Goal: Task Accomplishment & Management: Complete application form

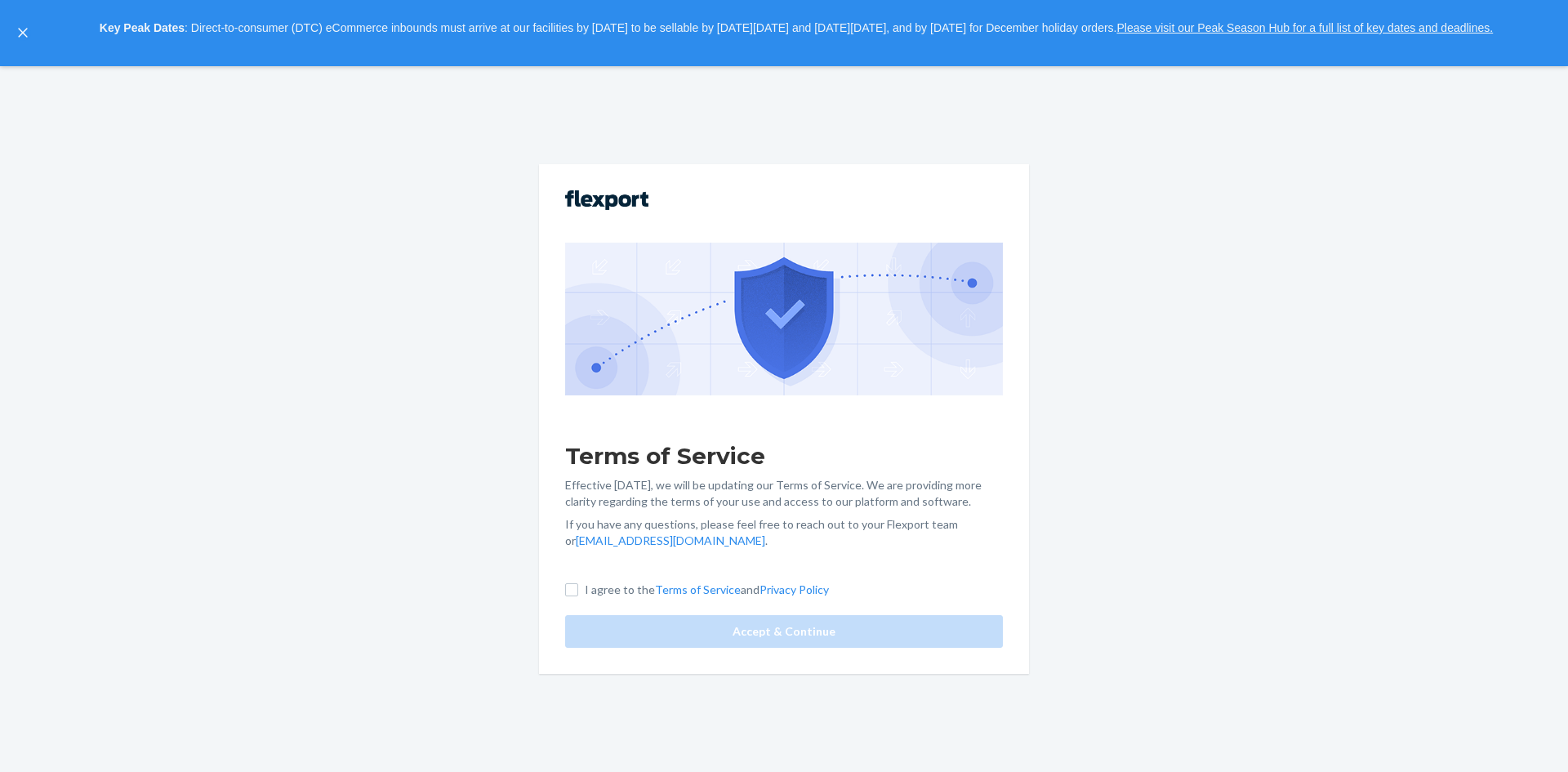
click at [579, 582] on label "I agree to the Terms of Service and Privacy Policy" at bounding box center [697, 590] width 264 height 16
click at [579, 584] on input "I agree to the Terms of Service and Privacy Policy" at bounding box center [572, 590] width 13 height 13
checkbox input "true"
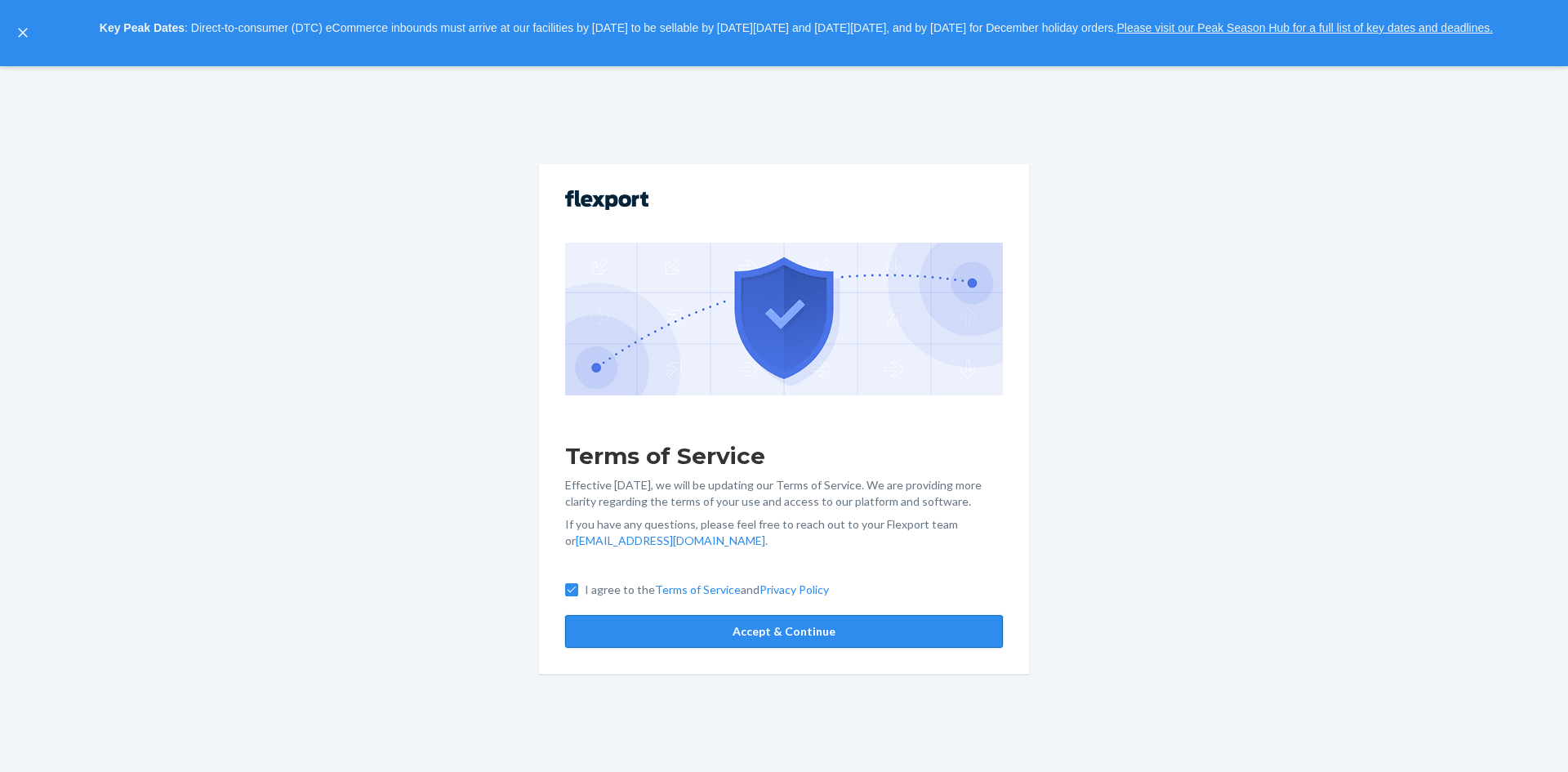
click at [604, 625] on button "Accept & Continue" at bounding box center [784, 632] width 437 height 32
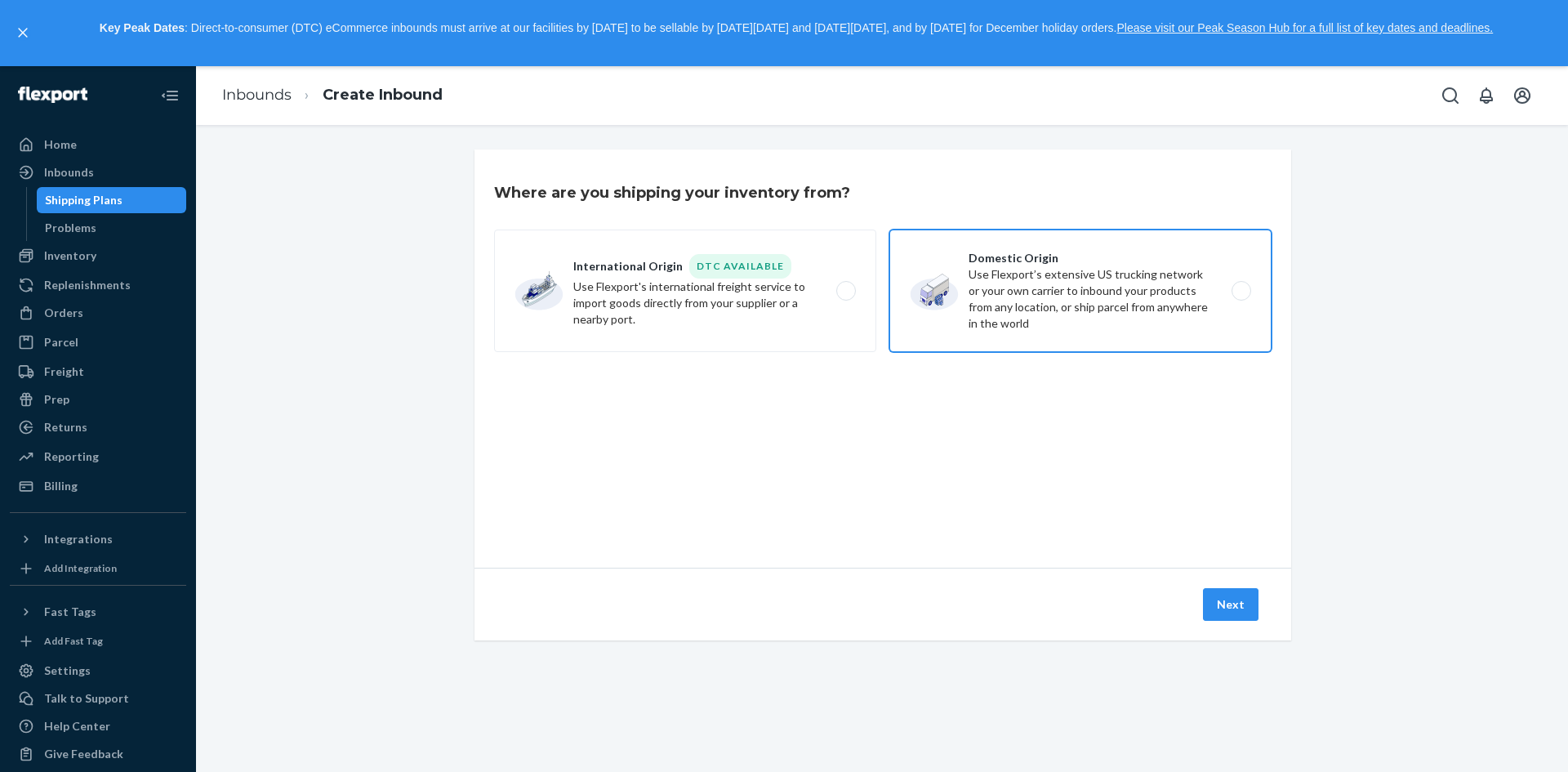
click at [1180, 339] on label "Domestic Origin Use Flexport’s extensive US trucking network or your own carrie…" at bounding box center [1080, 290] width 382 height 122
click at [1240, 296] on input "Domestic Origin Use Flexport’s extensive US trucking network or your own carrie…" at bounding box center [1245, 290] width 11 height 11
radio input "true"
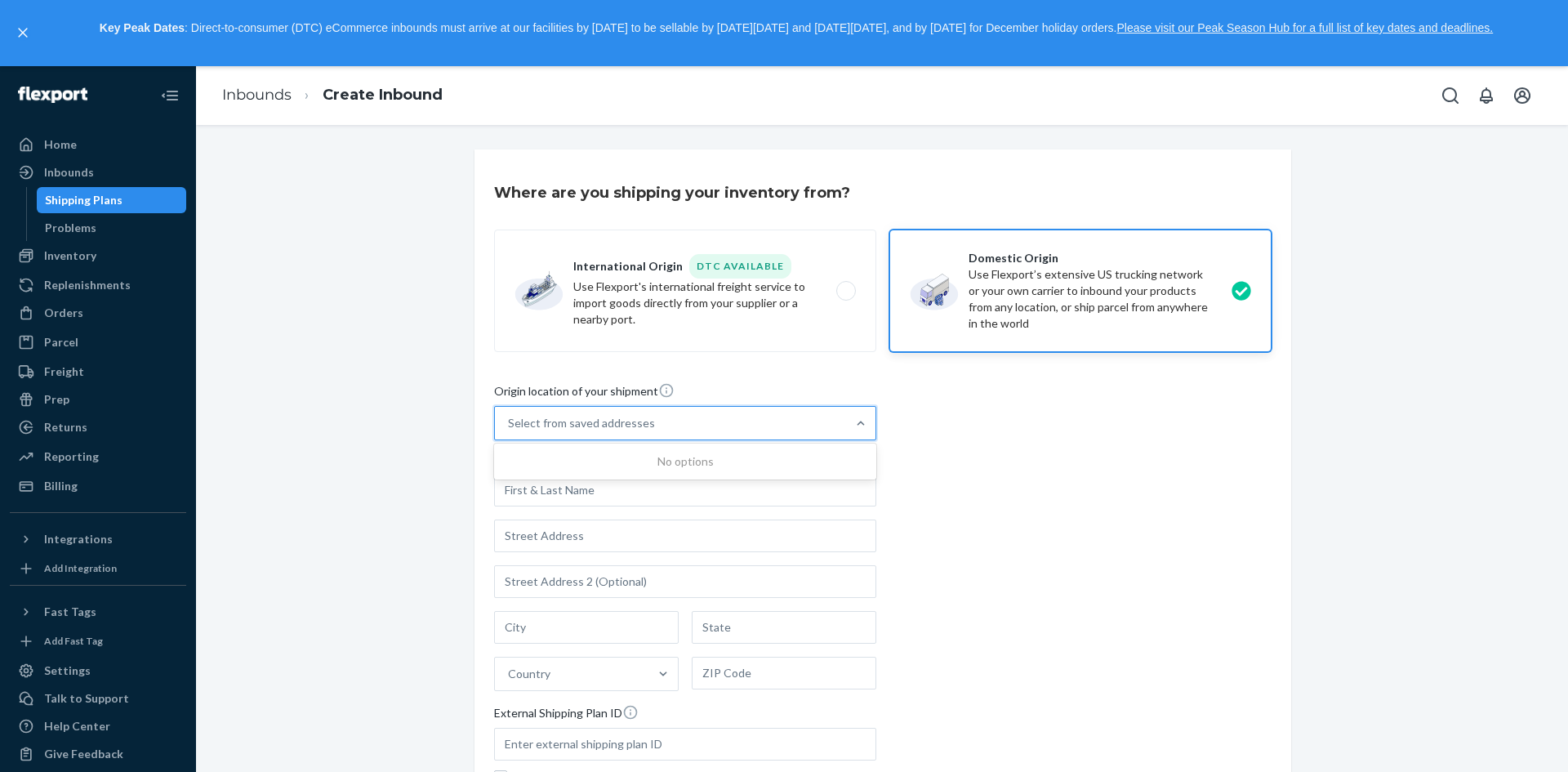
click at [664, 436] on div "Select from saved addresses" at bounding box center [670, 423] width 351 height 32
click at [510, 432] on input "0 results available. Use Up and Down to choose options, press Enter to select t…" at bounding box center [509, 423] width 2 height 16
click at [679, 431] on div "Select from saved addresses" at bounding box center [670, 423] width 351 height 32
click at [510, 431] on input "0 results available. Select is focused ,type to refine list, press Down to open…" at bounding box center [509, 423] width 2 height 16
click at [745, 413] on div "Select from saved addresses" at bounding box center [670, 423] width 351 height 32
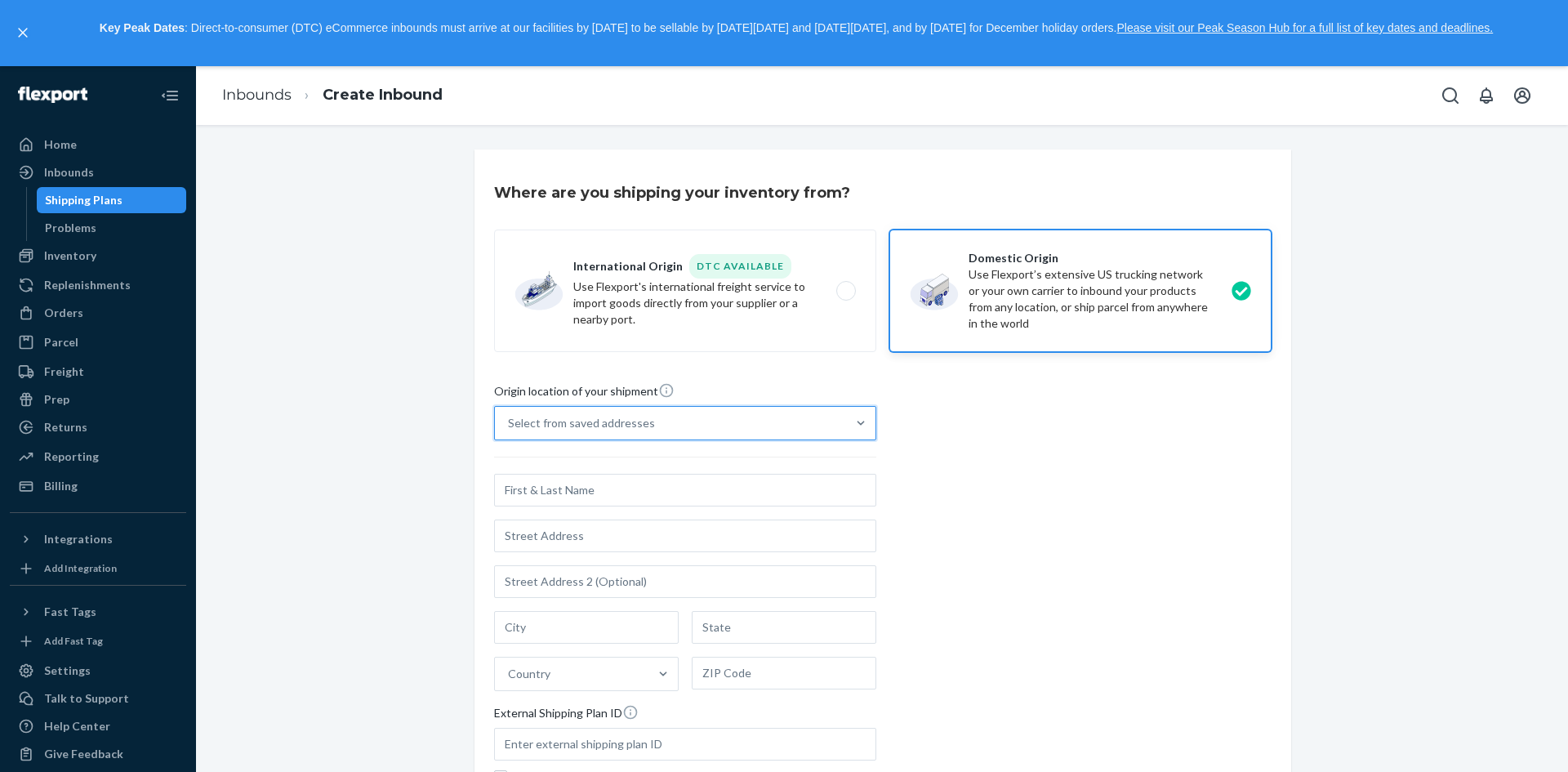
click at [510, 416] on input "0 results available. Select is focused ,type to refine list, press Down to open…" at bounding box center [509, 423] width 2 height 16
